Goal: Transaction & Acquisition: Obtain resource

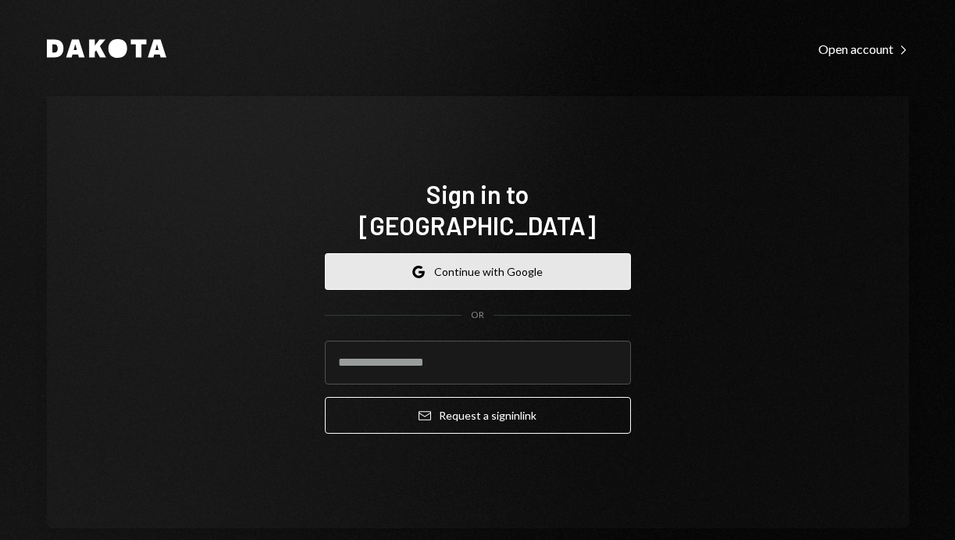
click at [485, 262] on button "Google Continue with Google" at bounding box center [478, 271] width 306 height 37
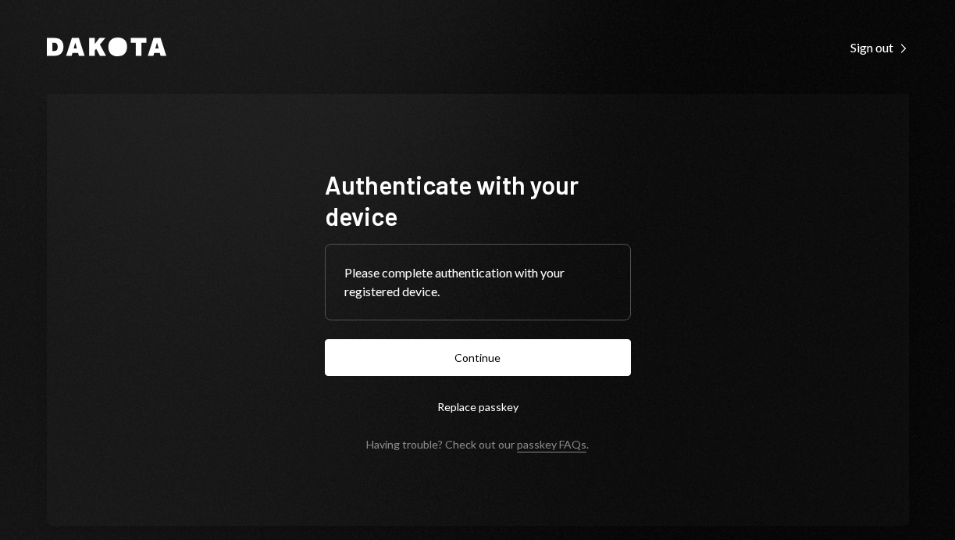
click at [581, 332] on form "Authenticate with your device Please complete authentication with your register…" at bounding box center [478, 310] width 306 height 282
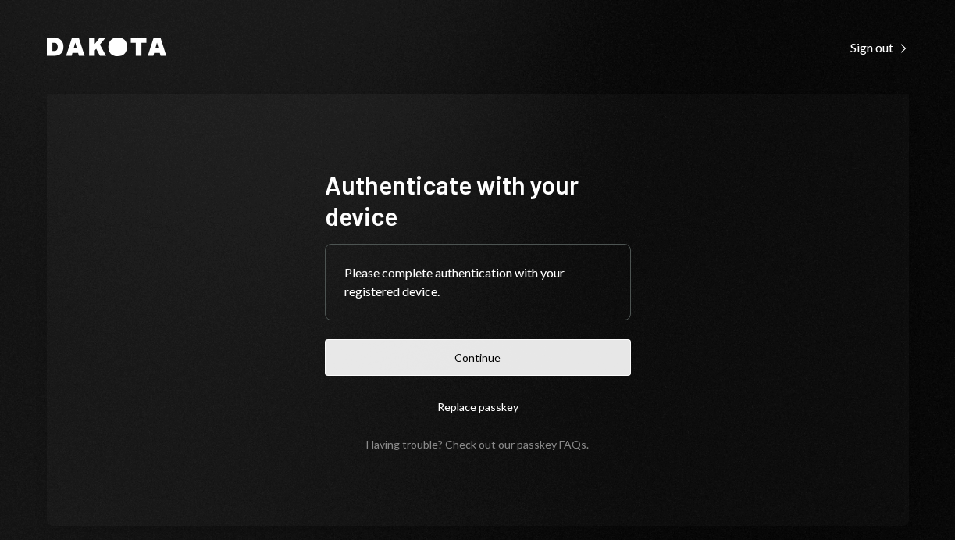
click at [512, 359] on button "Continue" at bounding box center [478, 357] width 306 height 37
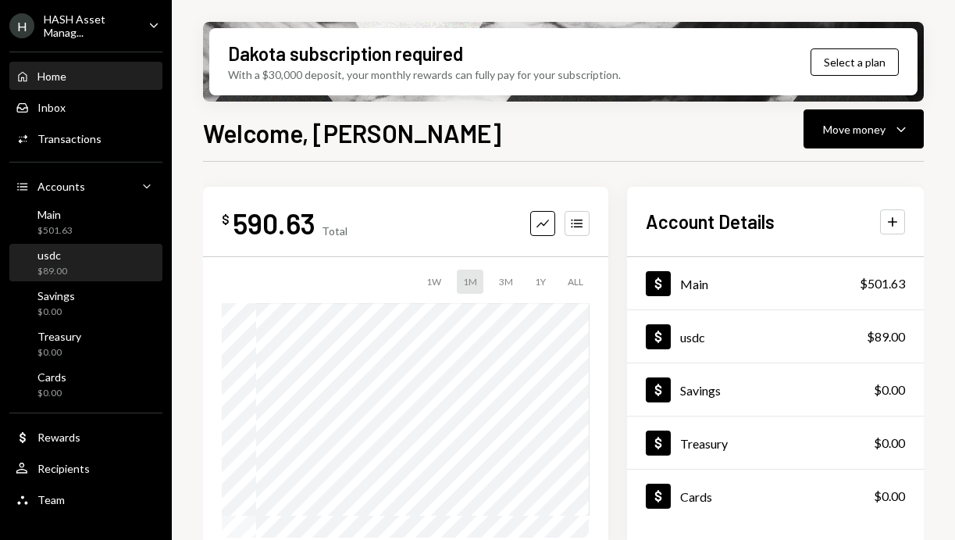
click at [72, 262] on div "usdc $89.00" at bounding box center [86, 263] width 141 height 30
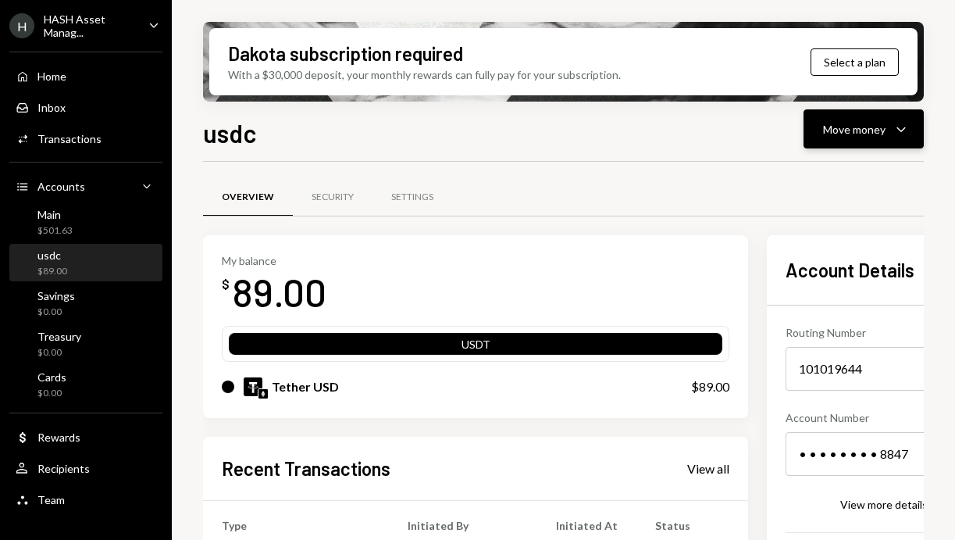
click at [858, 126] on div "Move money" at bounding box center [854, 129] width 62 height 16
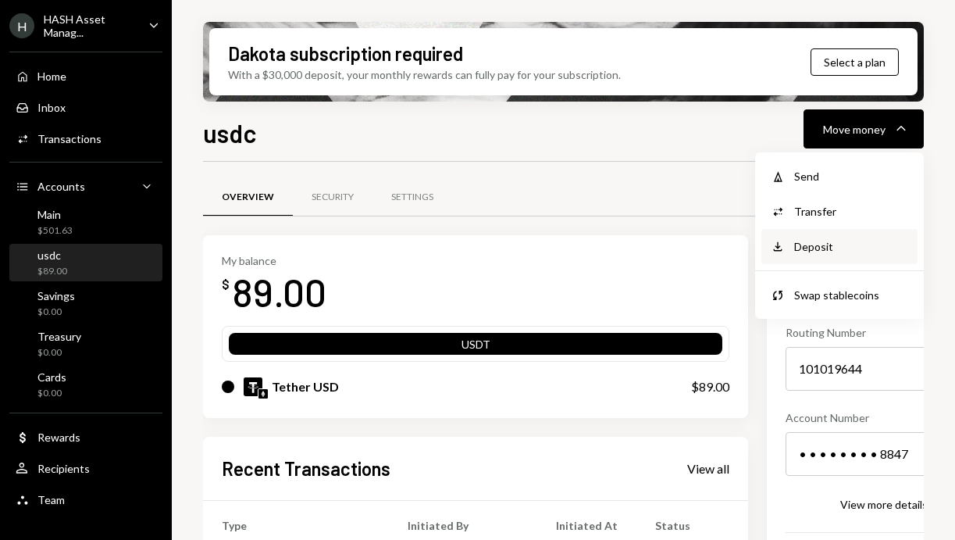
click at [814, 252] on div "Deposit" at bounding box center [851, 246] width 114 height 16
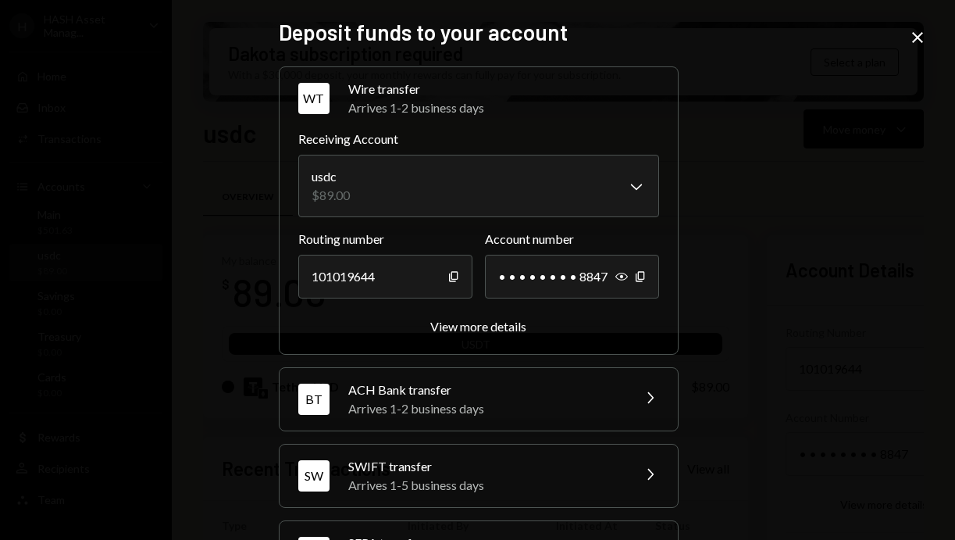
scroll to position [146, 0]
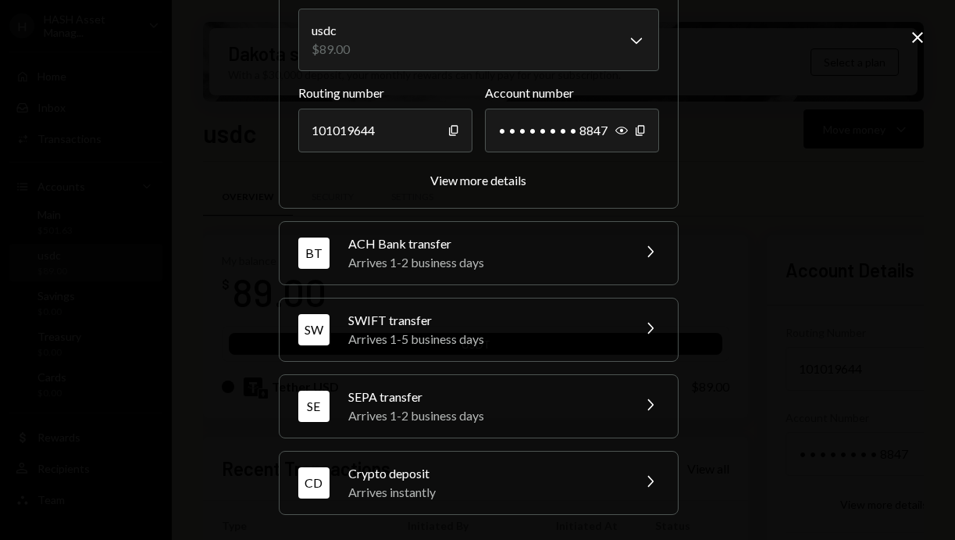
click at [534, 498] on div "Arrives instantly" at bounding box center [484, 492] width 273 height 19
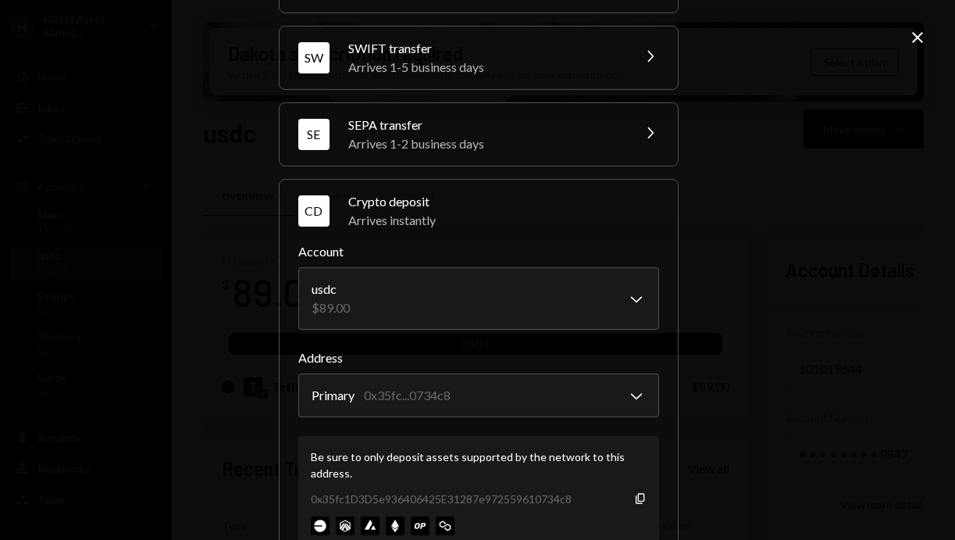
scroll to position [245, 0]
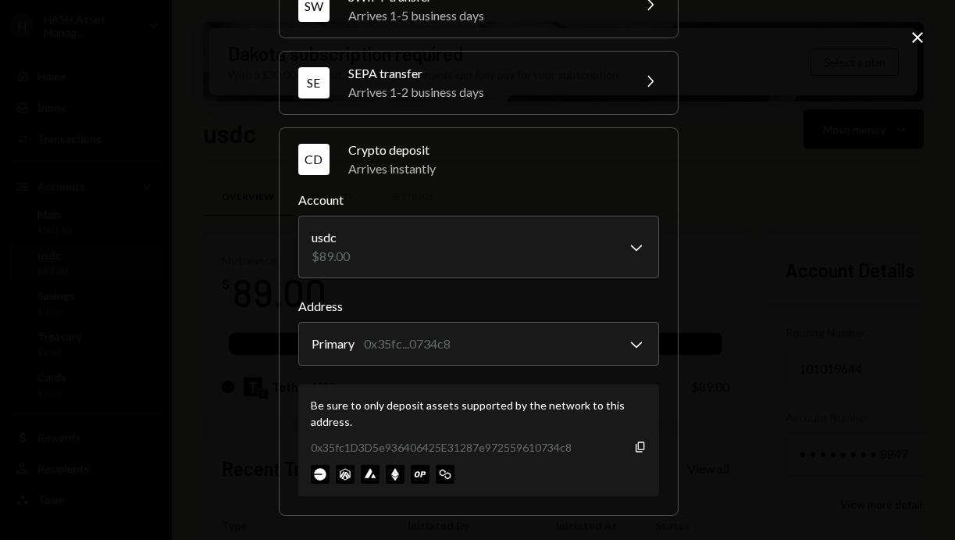
click at [916, 30] on icon "Close" at bounding box center [917, 37] width 19 height 19
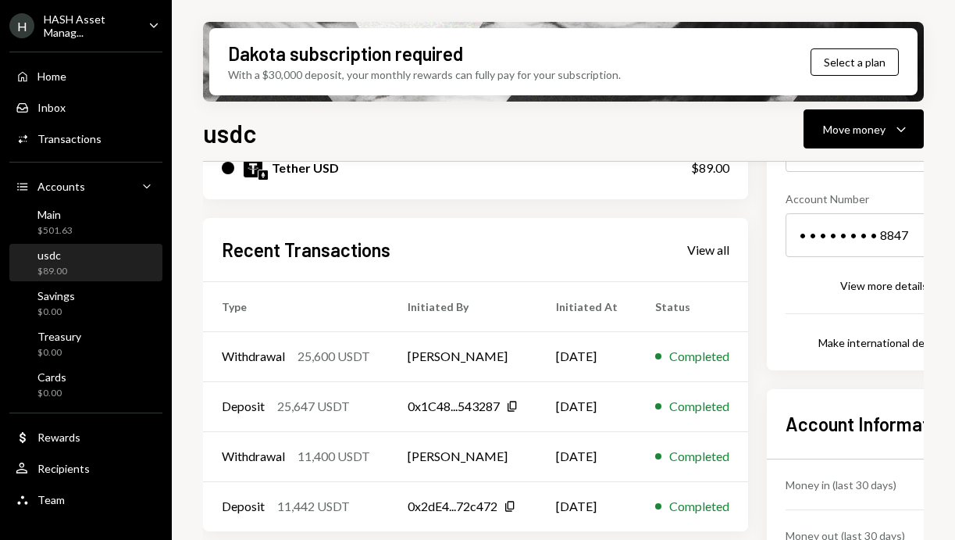
scroll to position [309, 0]
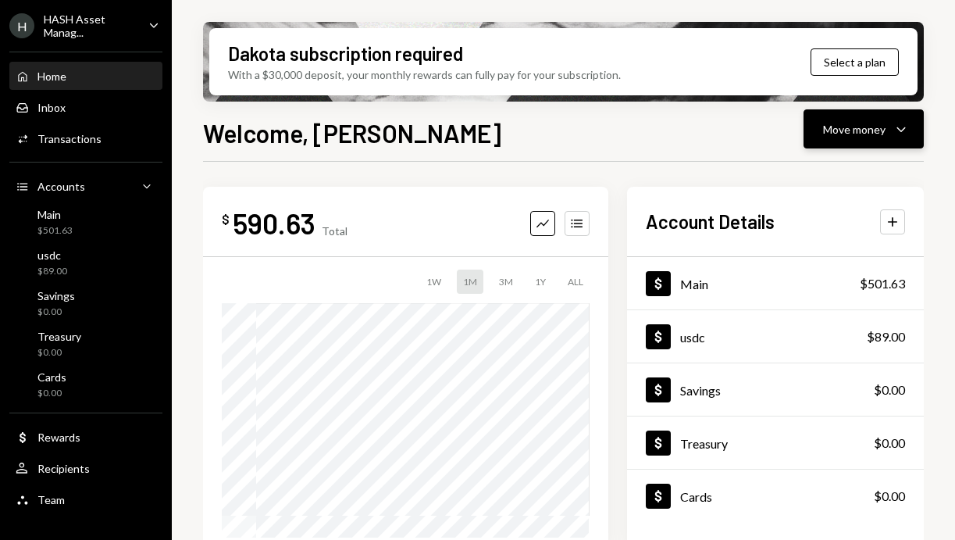
click at [843, 121] on div "Move money" at bounding box center [854, 129] width 62 height 16
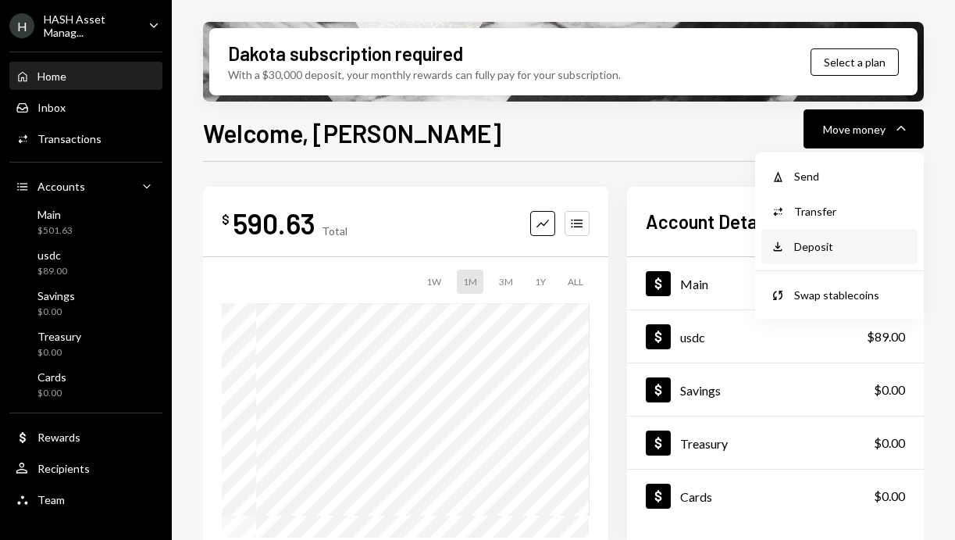
click at [805, 247] on div "Deposit" at bounding box center [851, 246] width 114 height 16
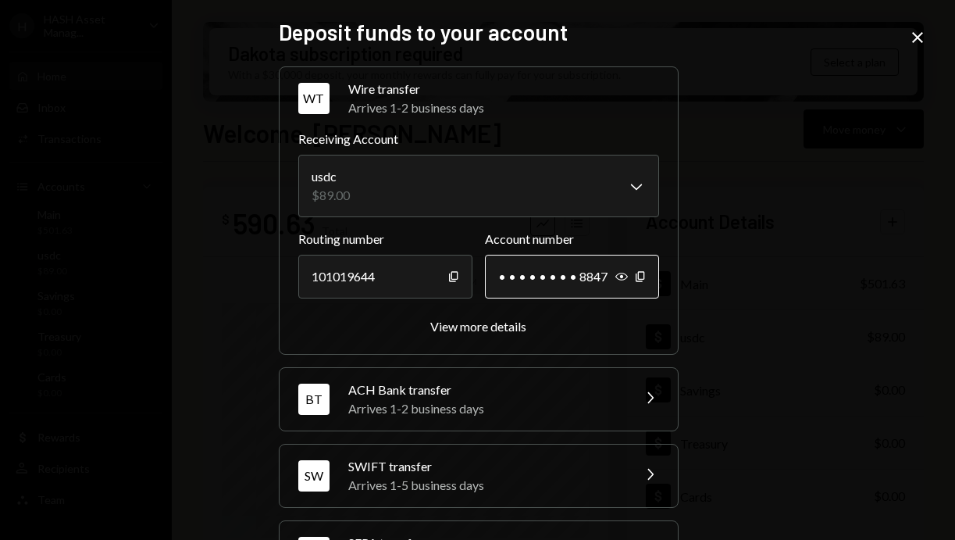
scroll to position [146, 0]
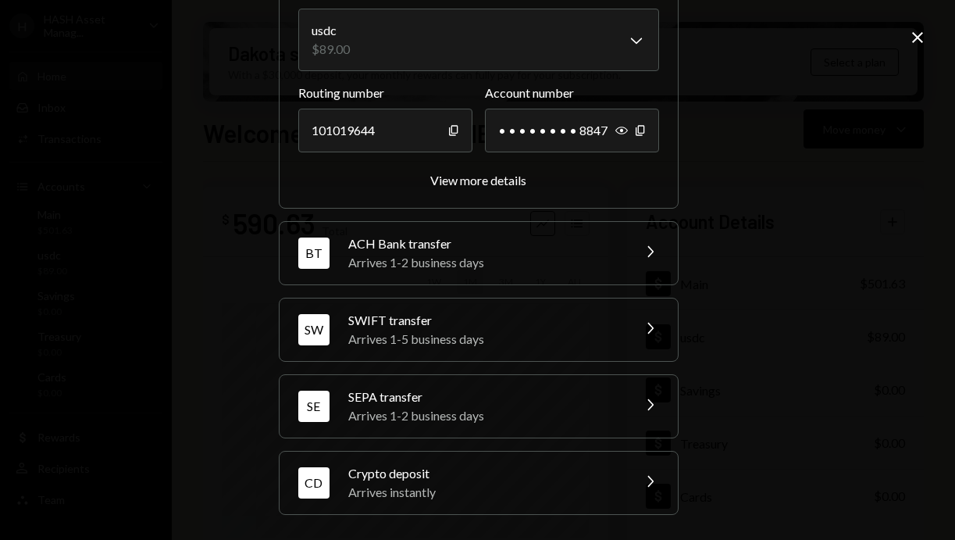
click at [506, 484] on div "Arrives instantly" at bounding box center [484, 492] width 273 height 19
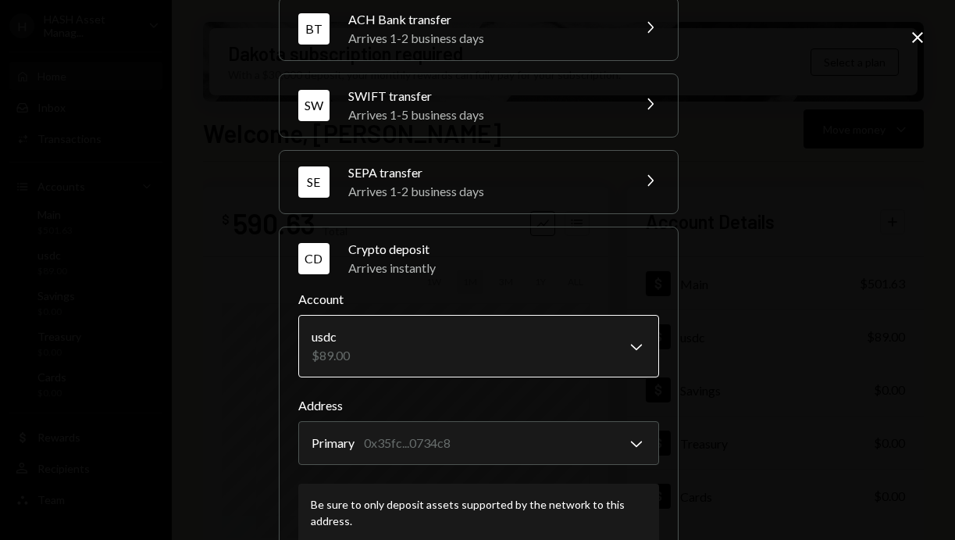
click at [444, 343] on body "H HASH Asset Manag... Caret Down Home Home Inbox Inbox Activities Transactions …" at bounding box center [477, 270] width 955 height 540
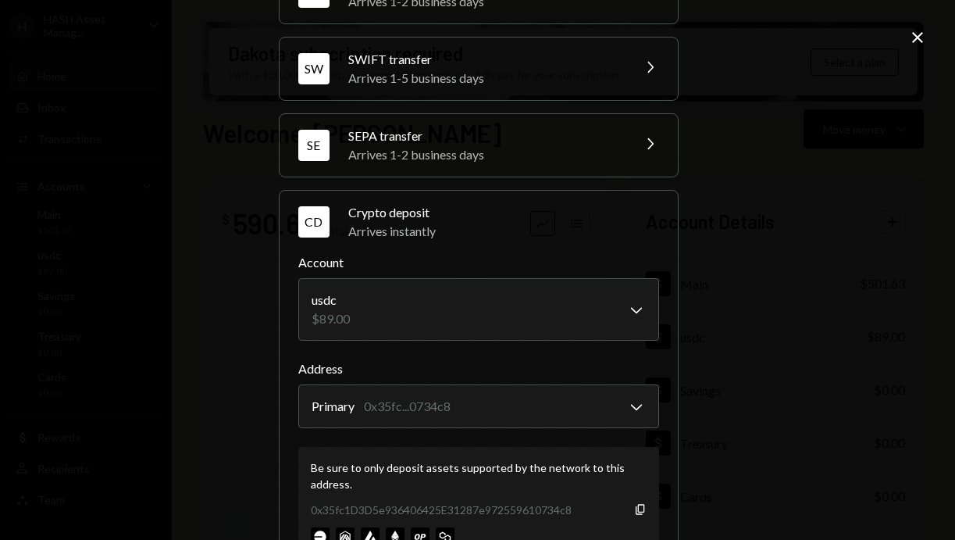
scroll to position [208, 0]
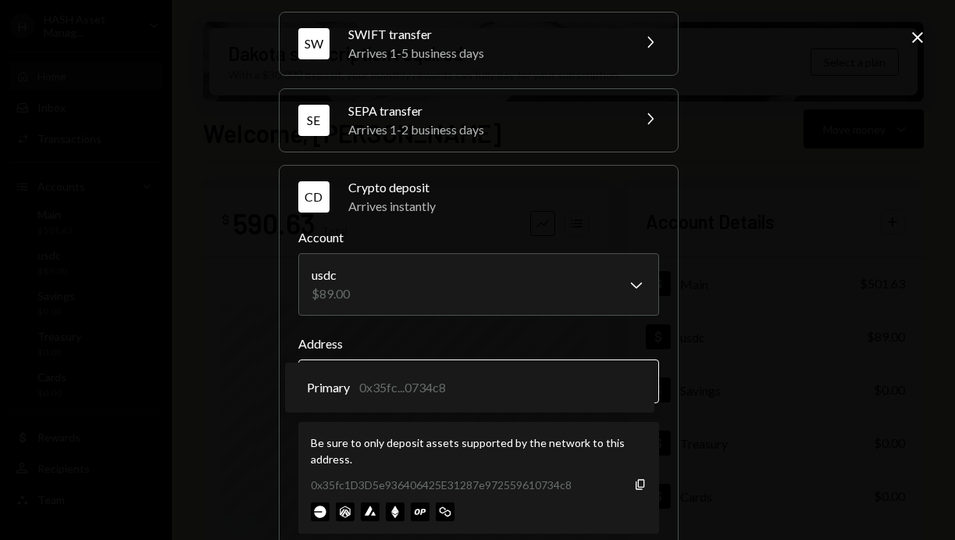
click at [498, 380] on body "H HASH Asset Manag... Caret Down Home Home Inbox Inbox Activities Transactions …" at bounding box center [477, 270] width 955 height 540
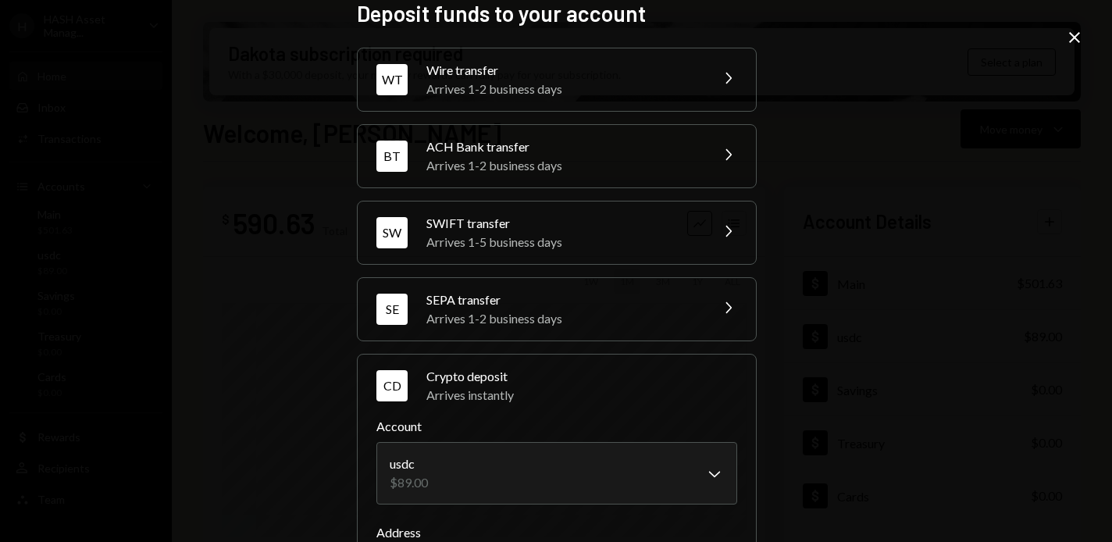
scroll to position [0, 0]
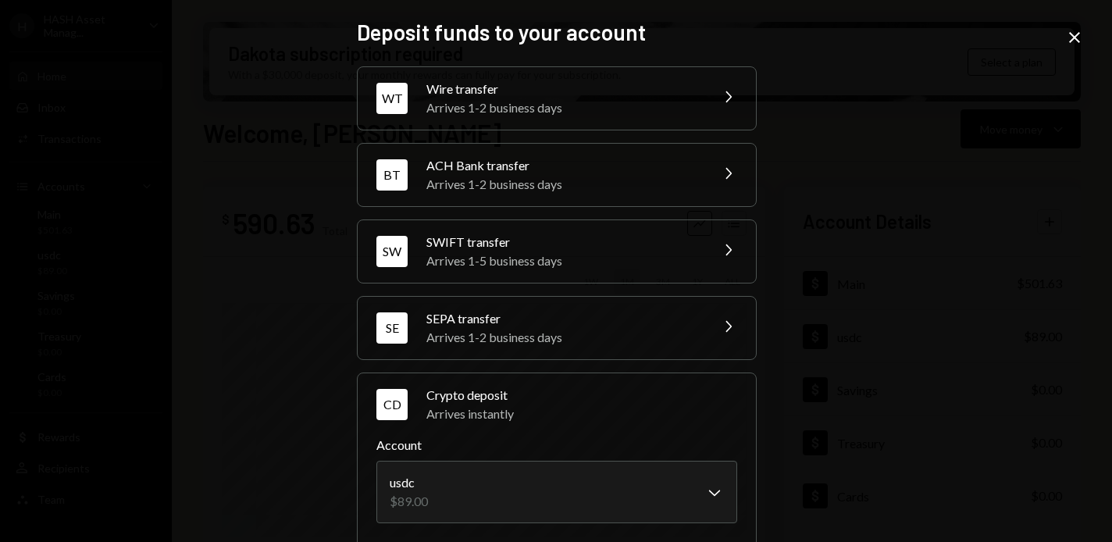
click at [955, 37] on icon "Close" at bounding box center [1074, 37] width 19 height 19
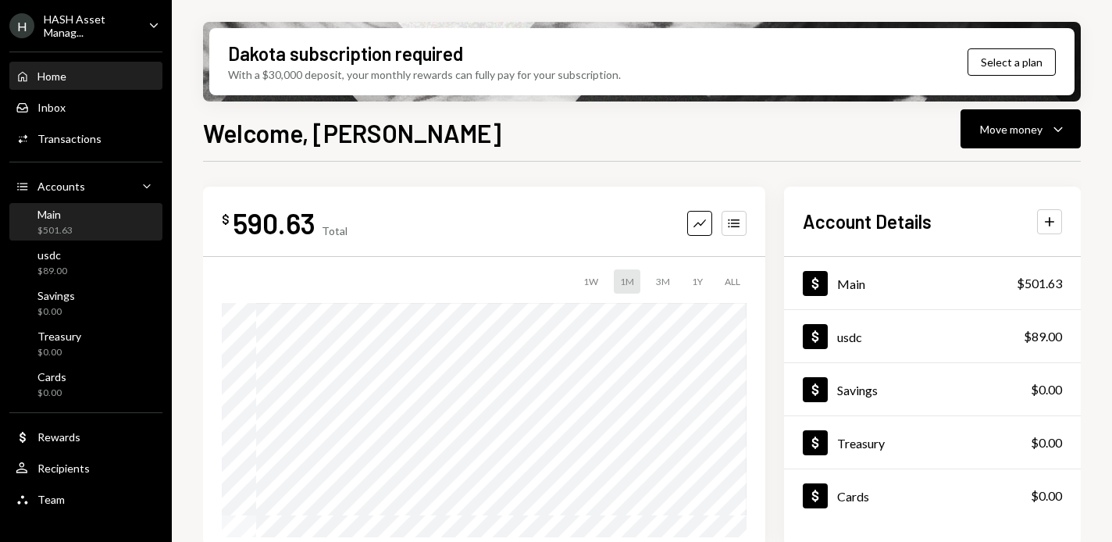
click at [120, 227] on div "Main $501.63" at bounding box center [86, 223] width 141 height 30
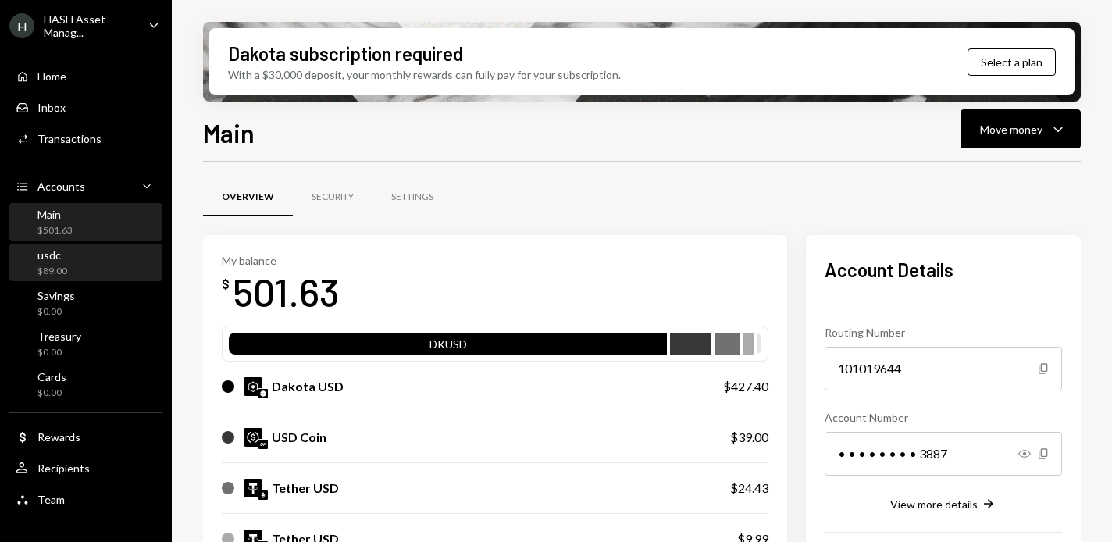
click at [75, 275] on div "usdc $89.00" at bounding box center [86, 263] width 141 height 30
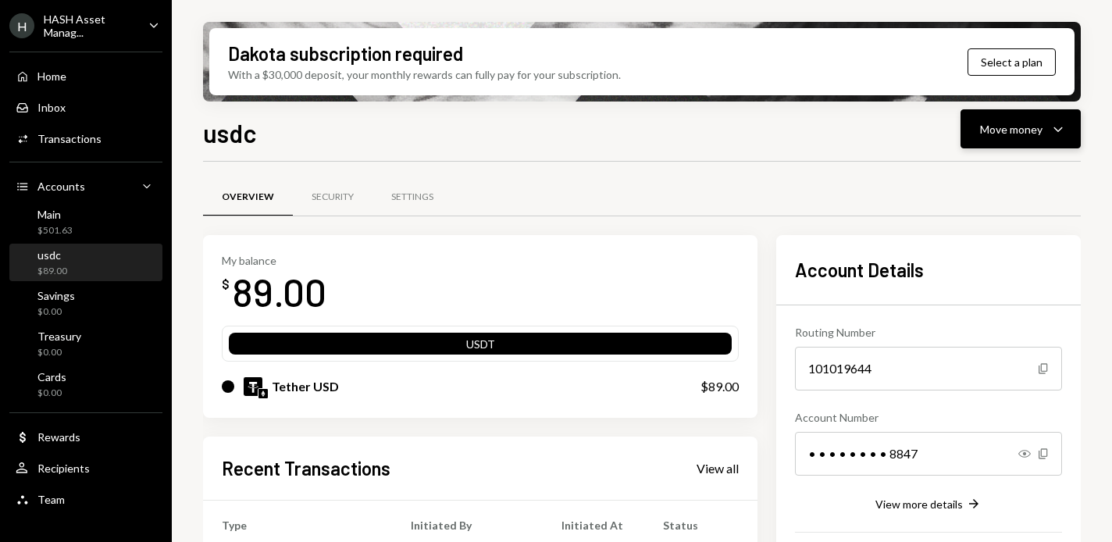
click at [955, 124] on div "Move money" at bounding box center [1011, 129] width 62 height 16
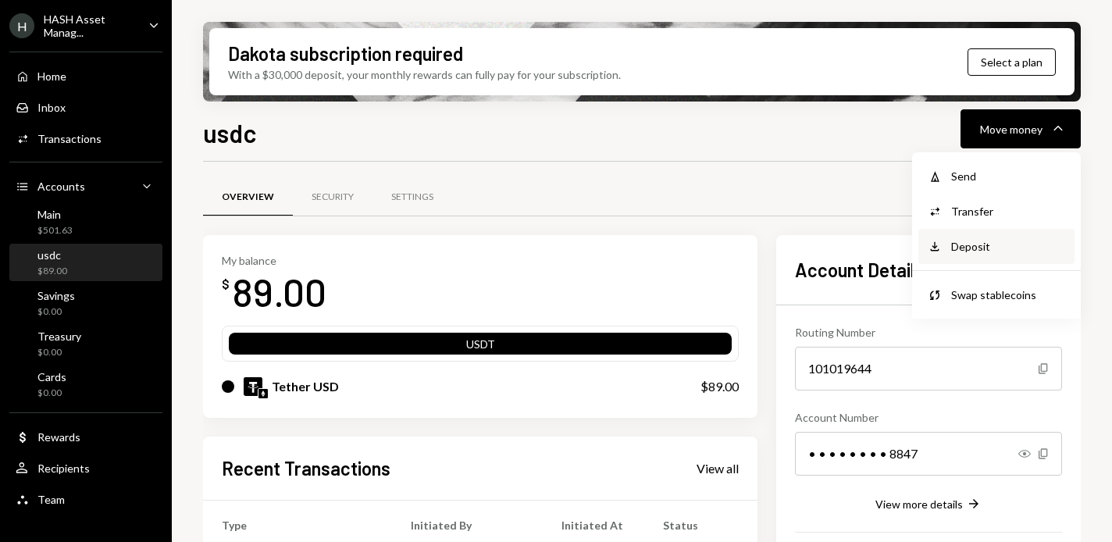
click at [955, 236] on div "Deposit Deposit" at bounding box center [997, 246] width 156 height 35
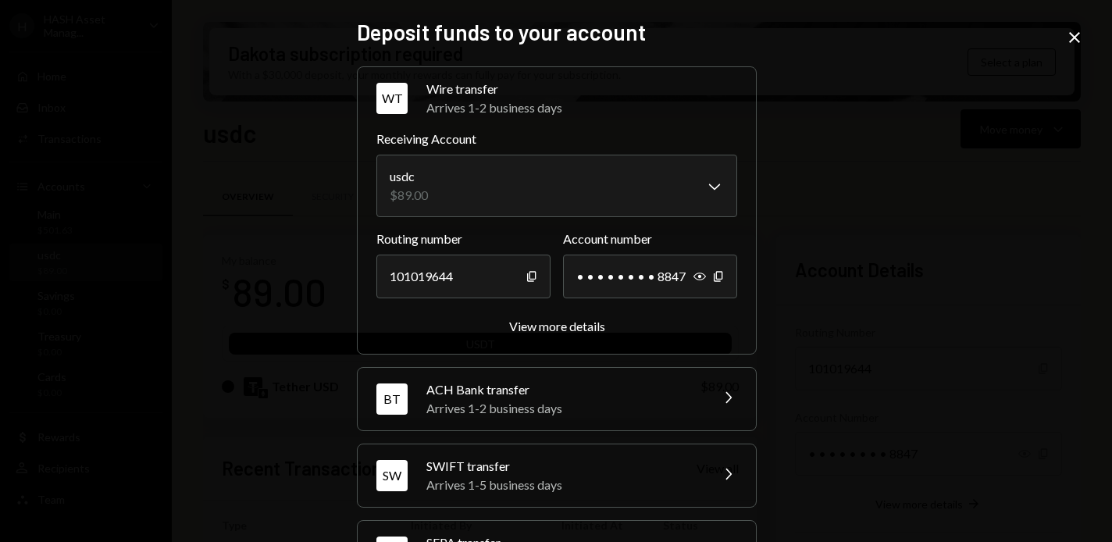
click at [665, 405] on div "Arrives 1-2 business days" at bounding box center [563, 408] width 273 height 19
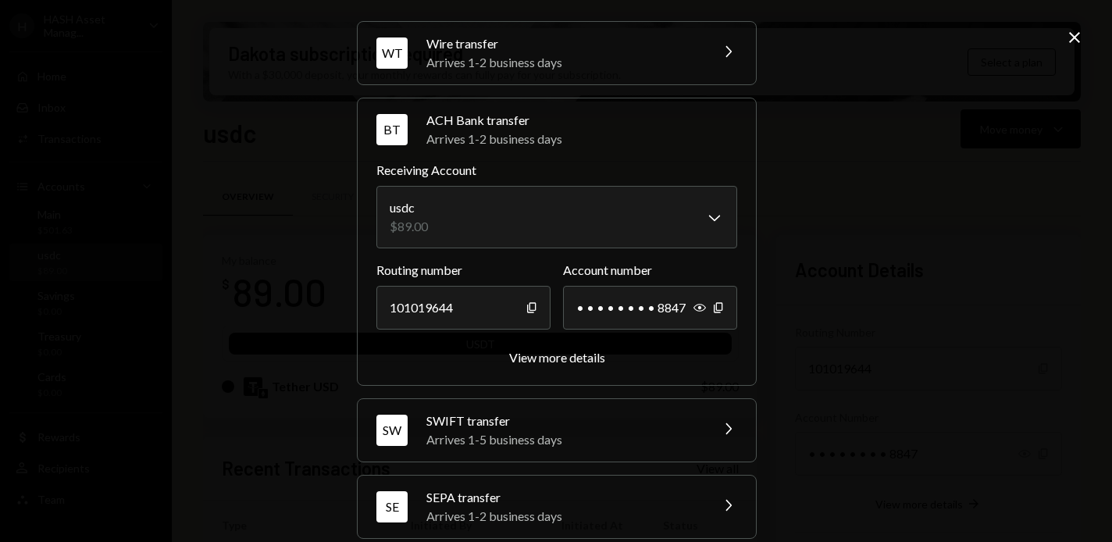
scroll to position [47, 0]
click at [566, 352] on div "View more details" at bounding box center [557, 355] width 96 height 15
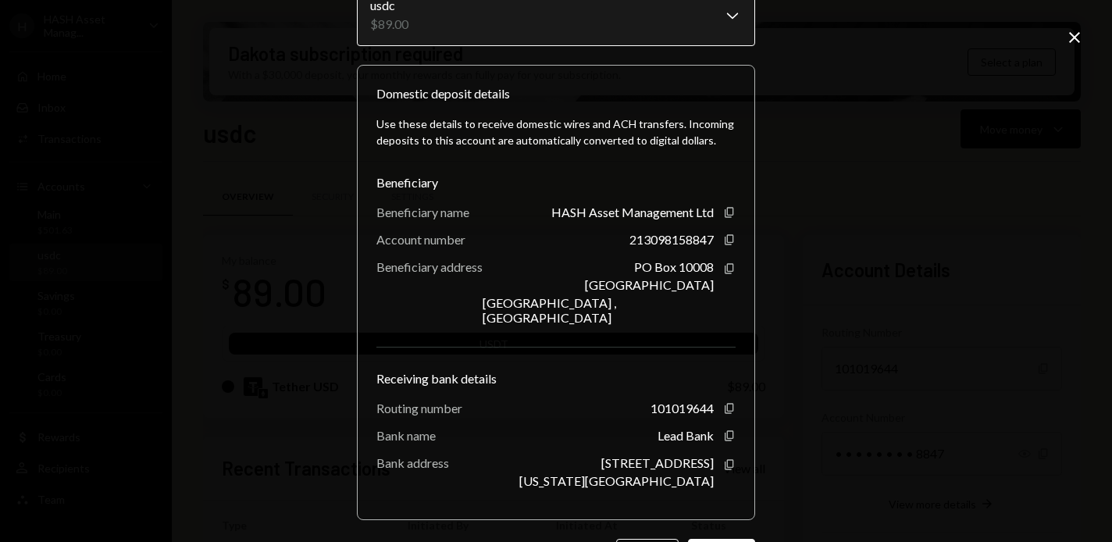
scroll to position [0, 0]
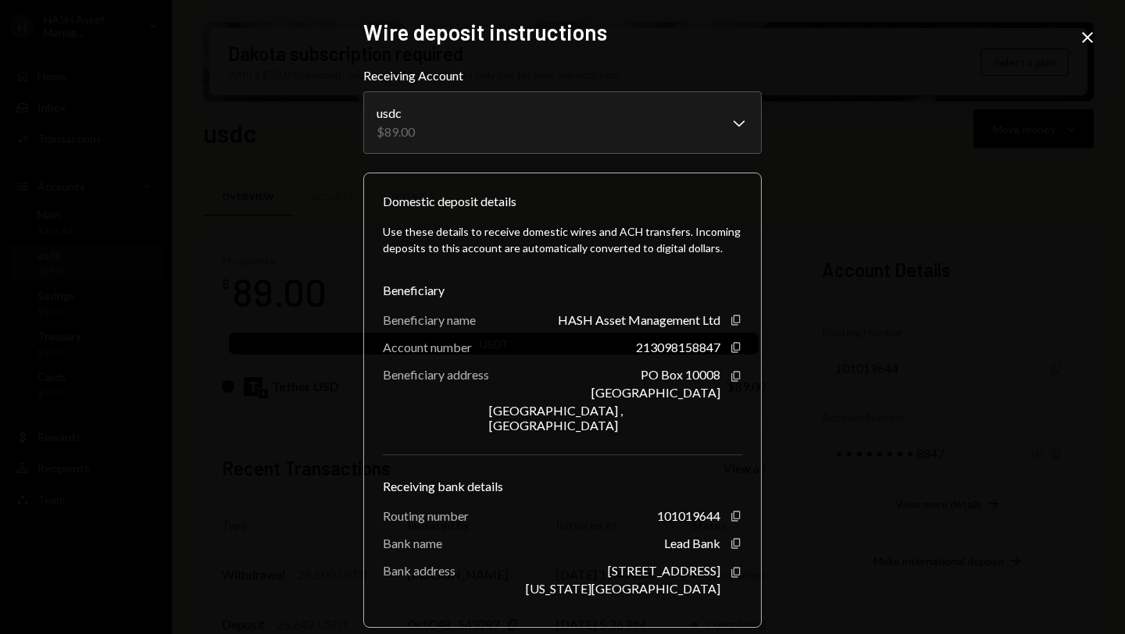
click at [955, 37] on icon "Close" at bounding box center [1087, 37] width 19 height 19
